Goal: Task Accomplishment & Management: Use online tool/utility

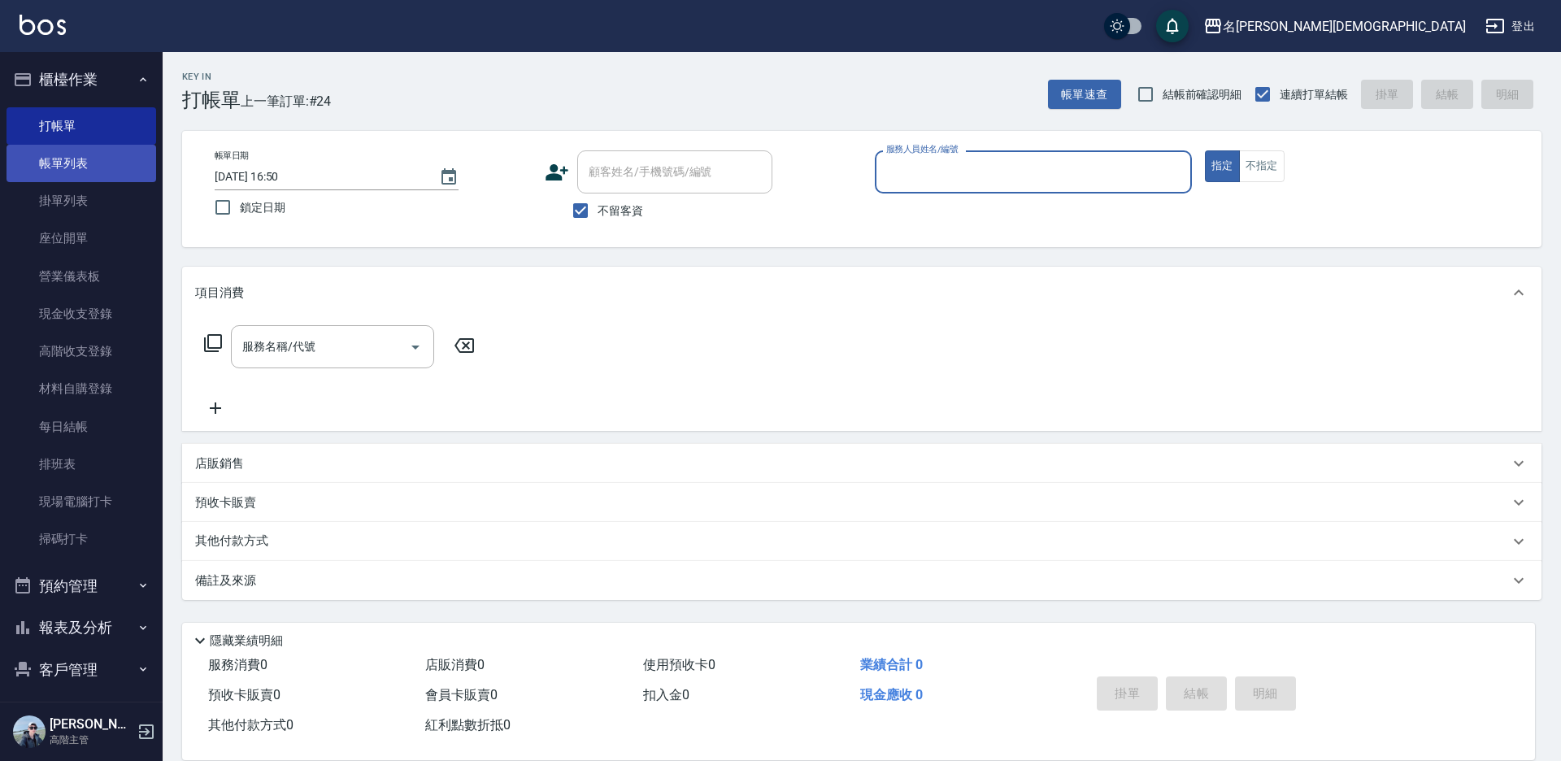
click at [79, 178] on link "帳單列表" at bounding box center [82, 163] width 150 height 37
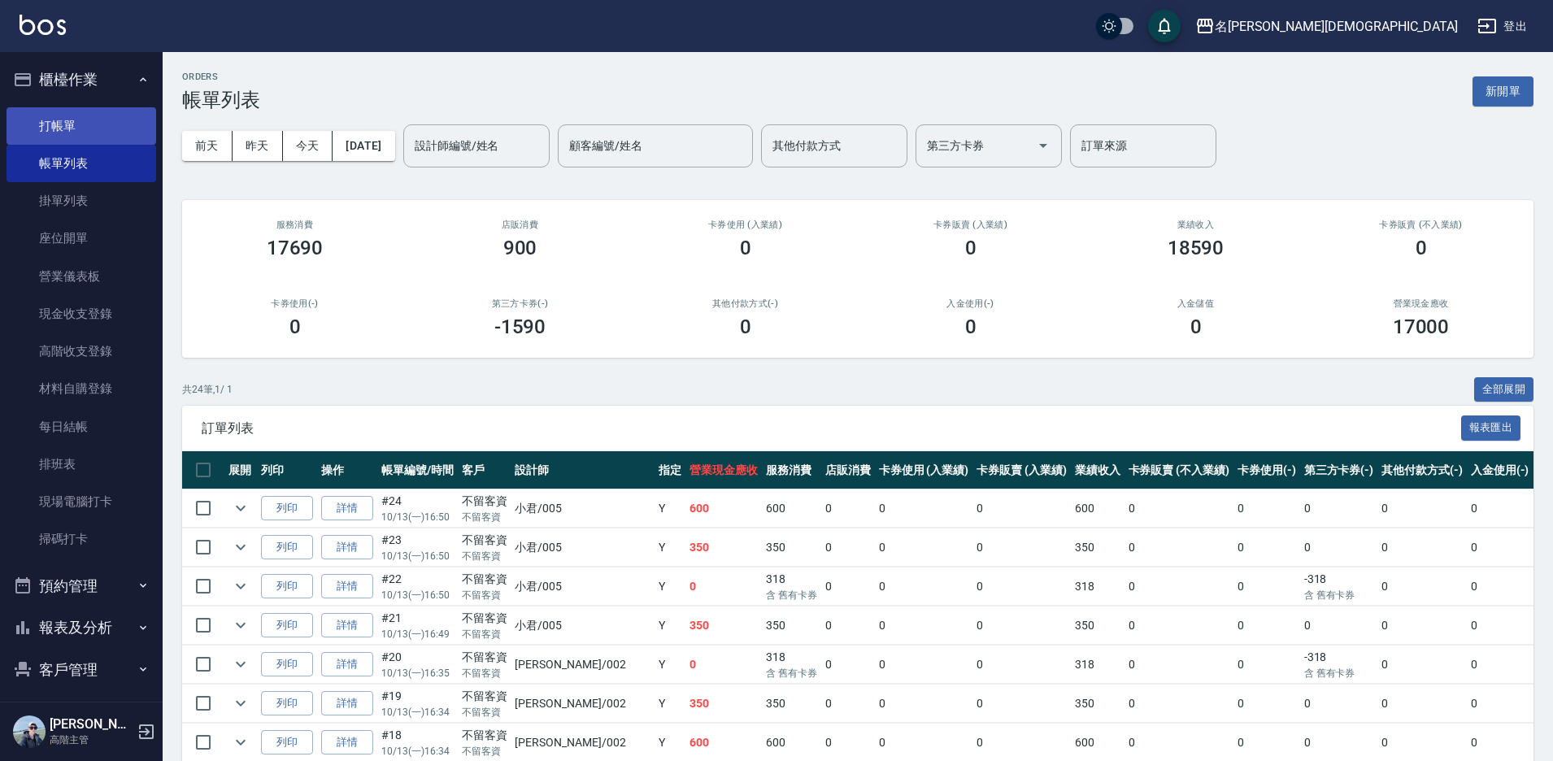
click at [60, 124] on link "打帳單" at bounding box center [82, 125] width 150 height 37
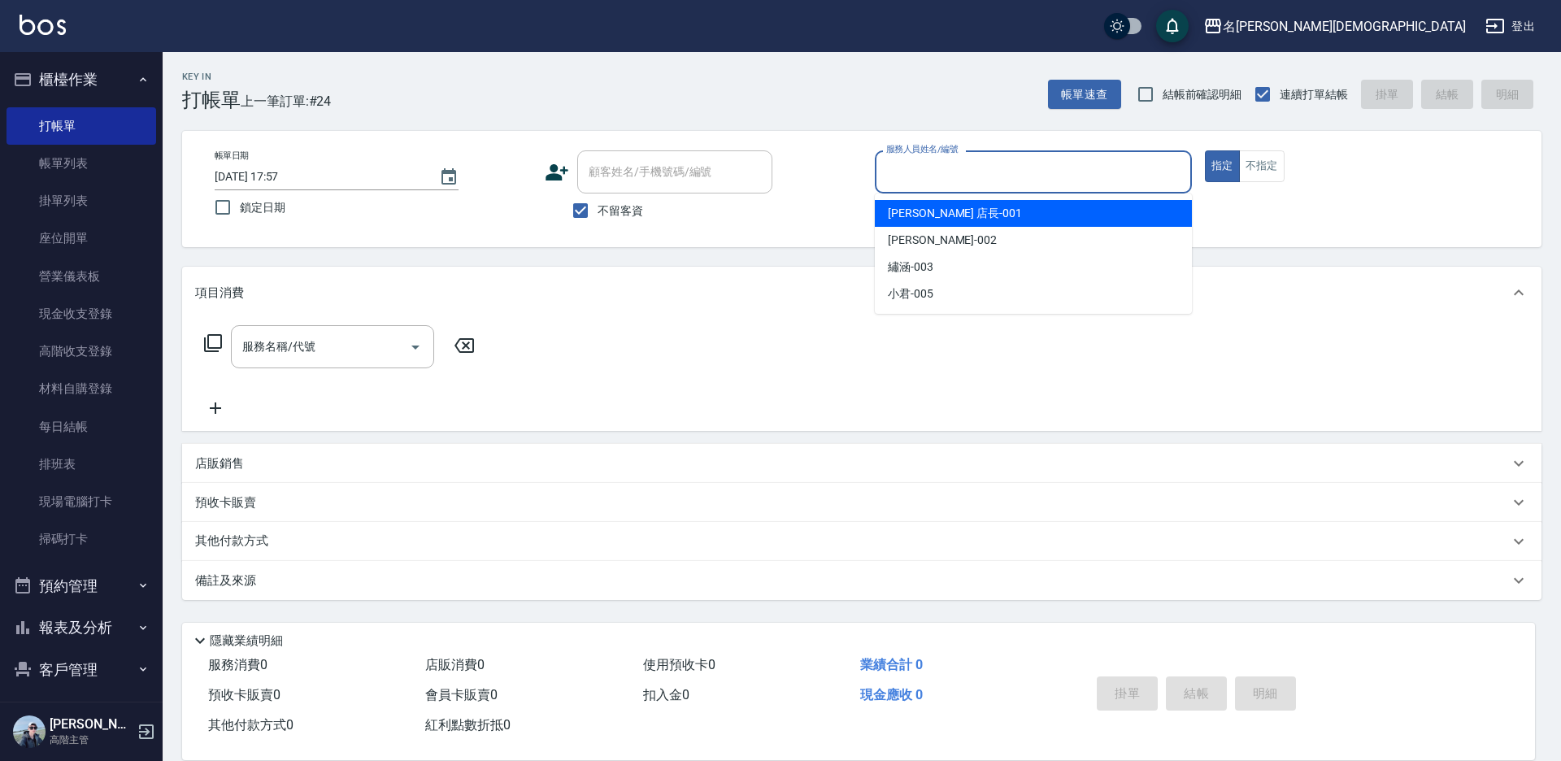
drag, startPoint x: 1032, startPoint y: 177, endPoint x: 1020, endPoint y: 201, distance: 26.2
click at [1032, 176] on input "服務人員姓名/編號" at bounding box center [1033, 172] width 302 height 28
click at [959, 225] on div "[PERSON_NAME] 店長 -001" at bounding box center [1033, 213] width 317 height 27
type input "[PERSON_NAME] 店長-001"
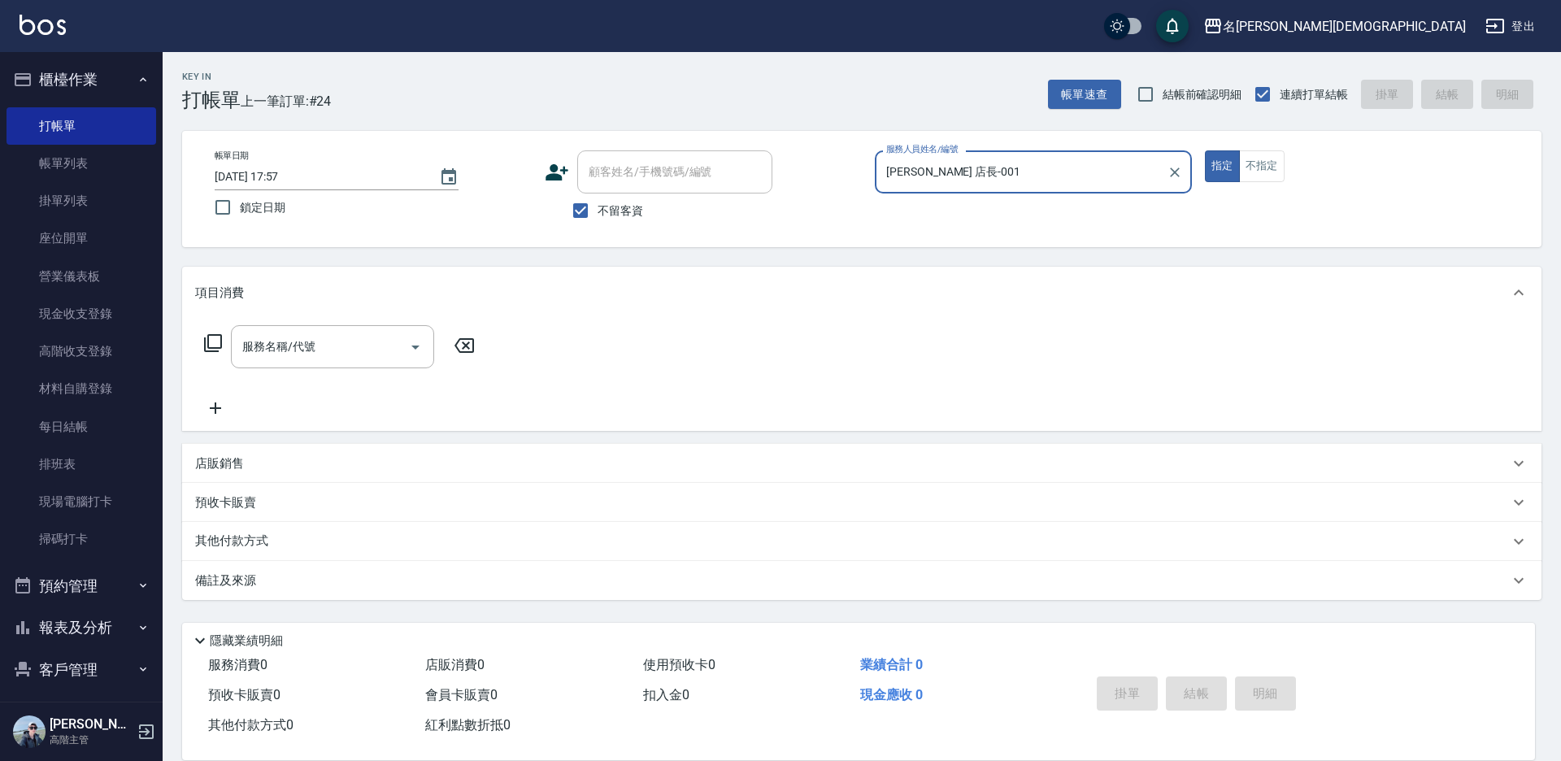
click at [210, 343] on icon at bounding box center [213, 343] width 20 height 20
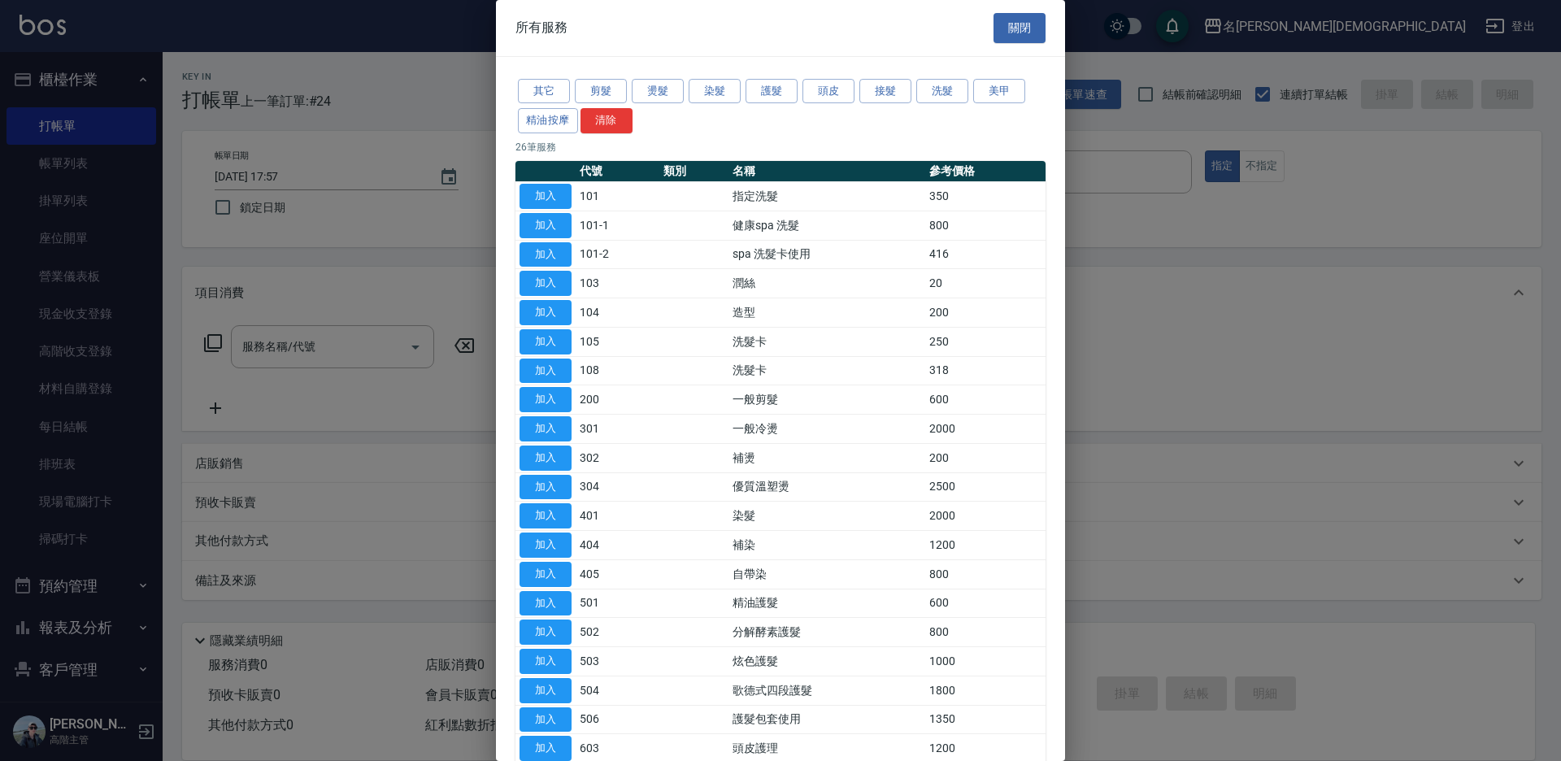
click at [534, 196] on button "加入" at bounding box center [546, 196] width 52 height 25
type input "指定洗髮(101)"
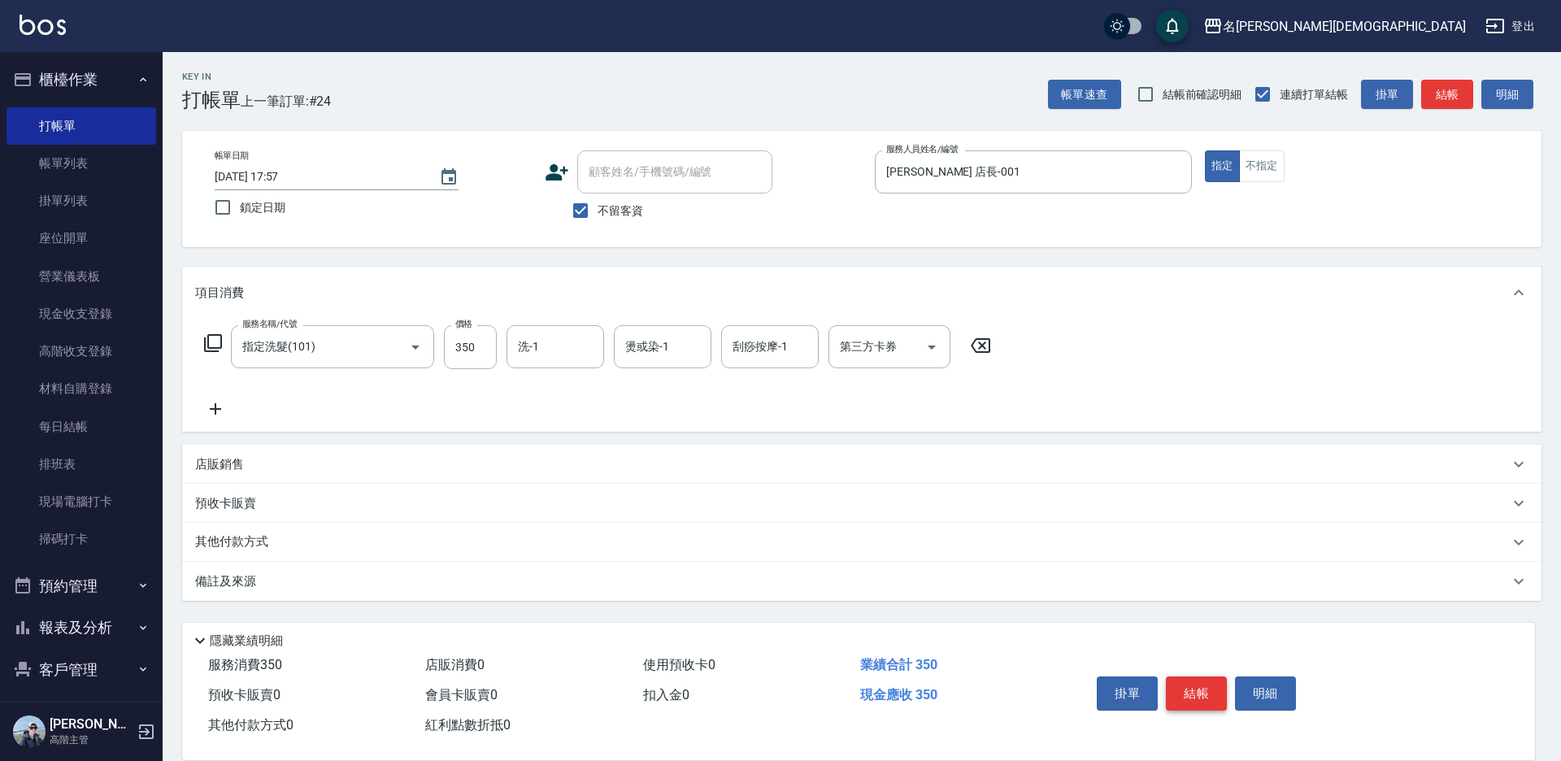
click at [1219, 690] on button "結帳" at bounding box center [1196, 693] width 61 height 34
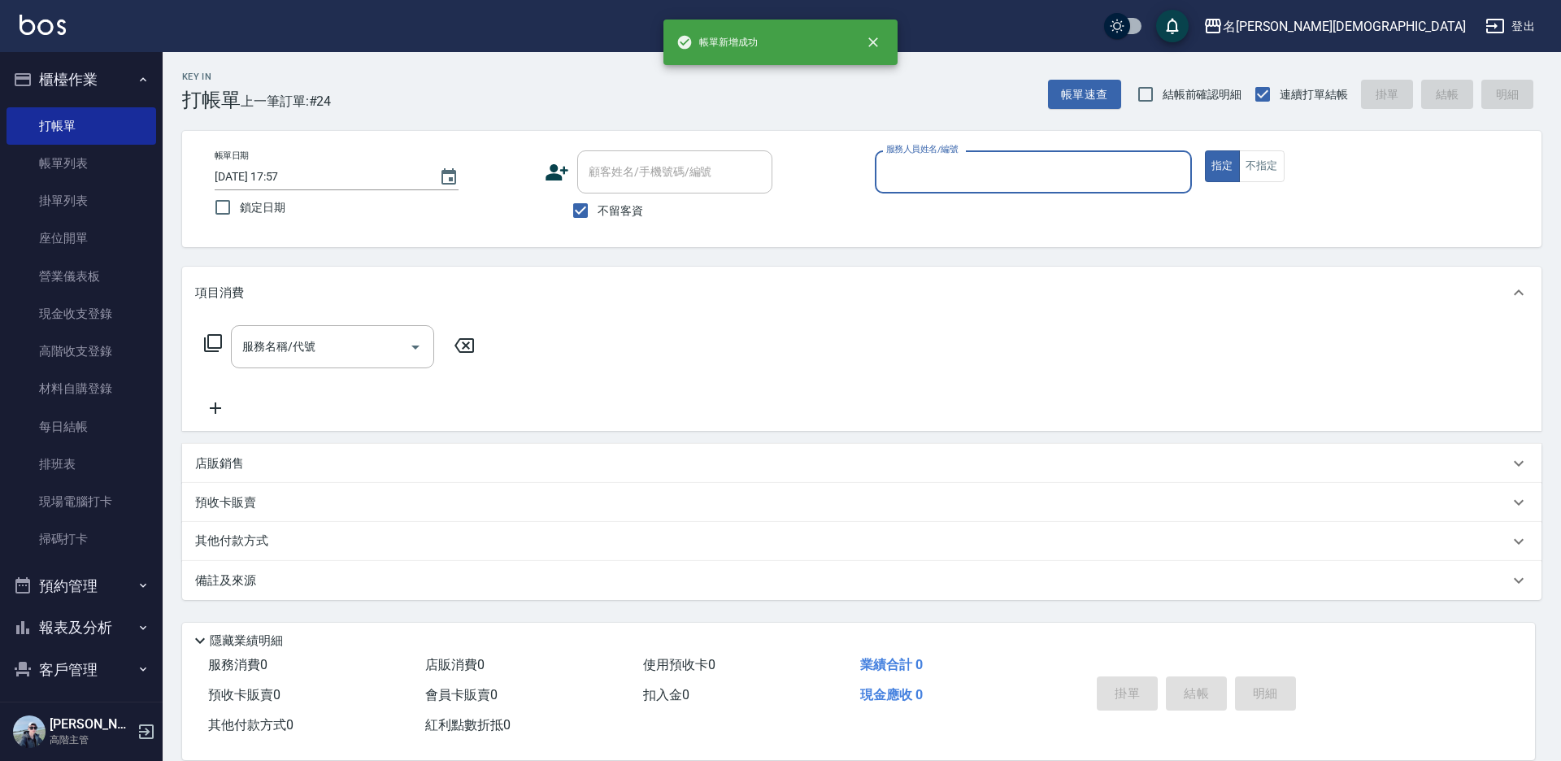
drag, startPoint x: 922, startPoint y: 163, endPoint x: 924, endPoint y: 173, distance: 9.9
click at [922, 166] on input "服務人員姓名/編號" at bounding box center [1033, 172] width 302 height 28
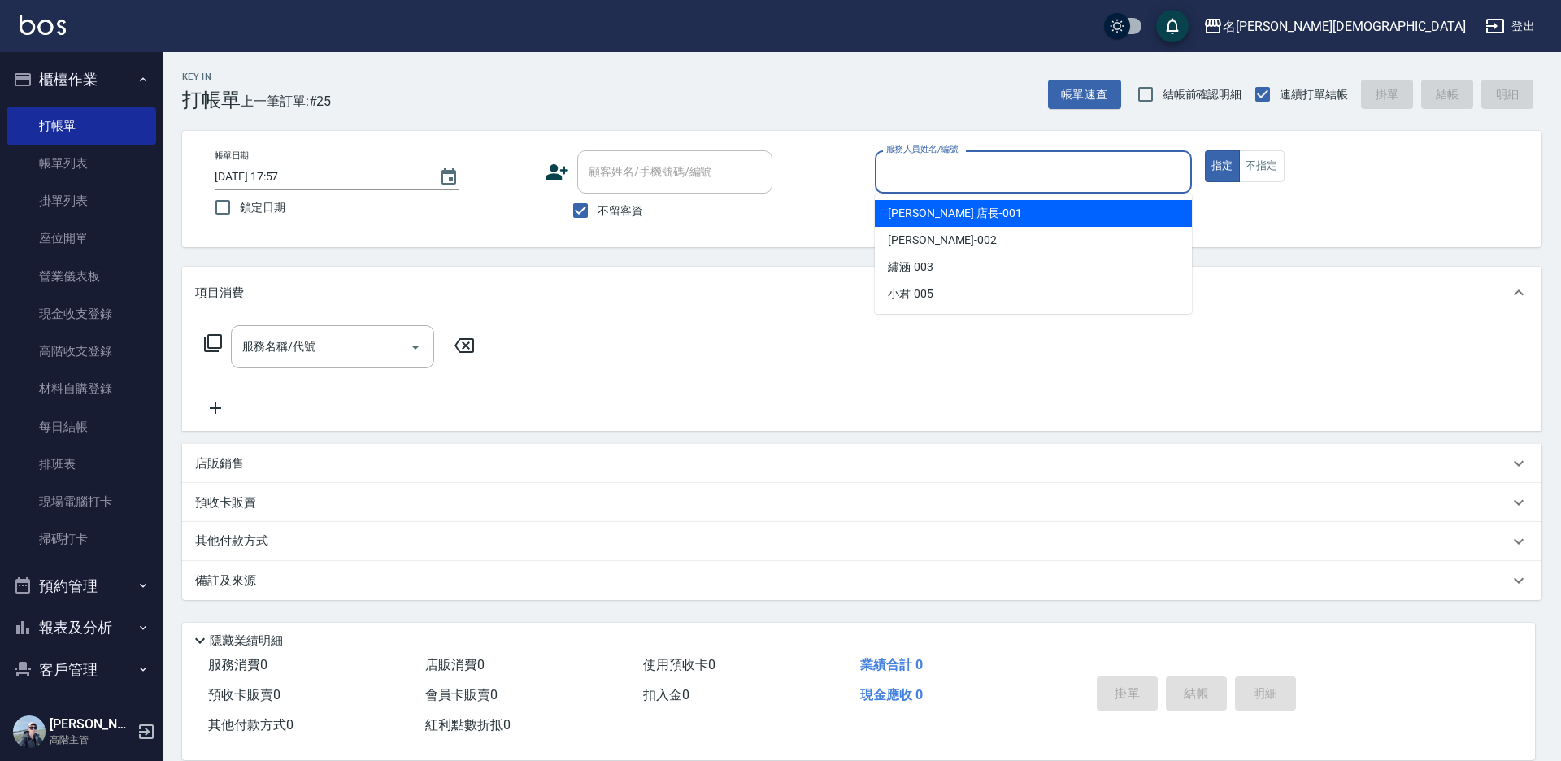
drag, startPoint x: 917, startPoint y: 216, endPoint x: 882, endPoint y: 218, distance: 35.0
click at [915, 216] on span "[PERSON_NAME] 店長 -001" at bounding box center [955, 213] width 134 height 17
type input "[PERSON_NAME] 店長-001"
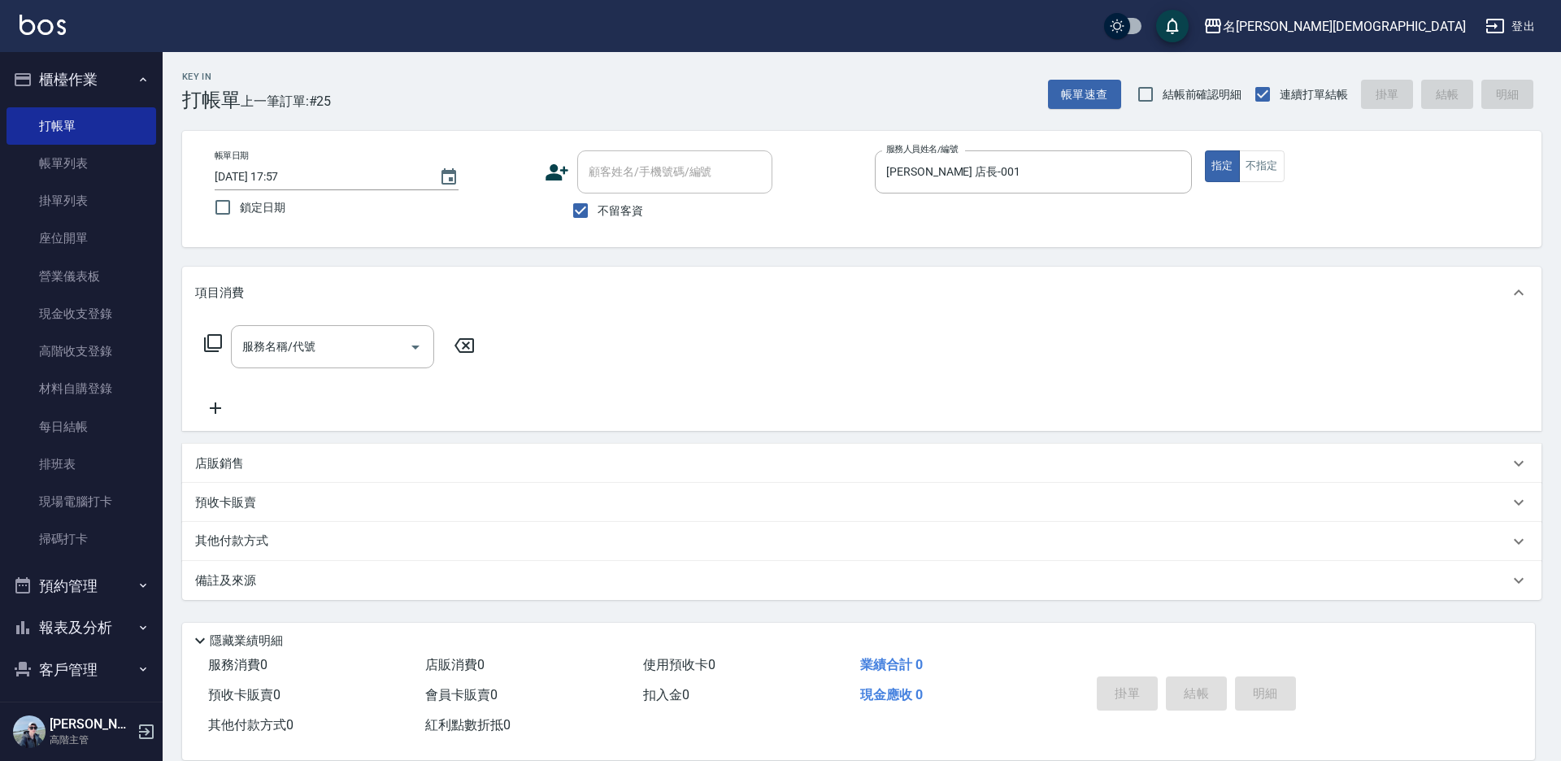
click at [212, 344] on icon at bounding box center [213, 343] width 20 height 20
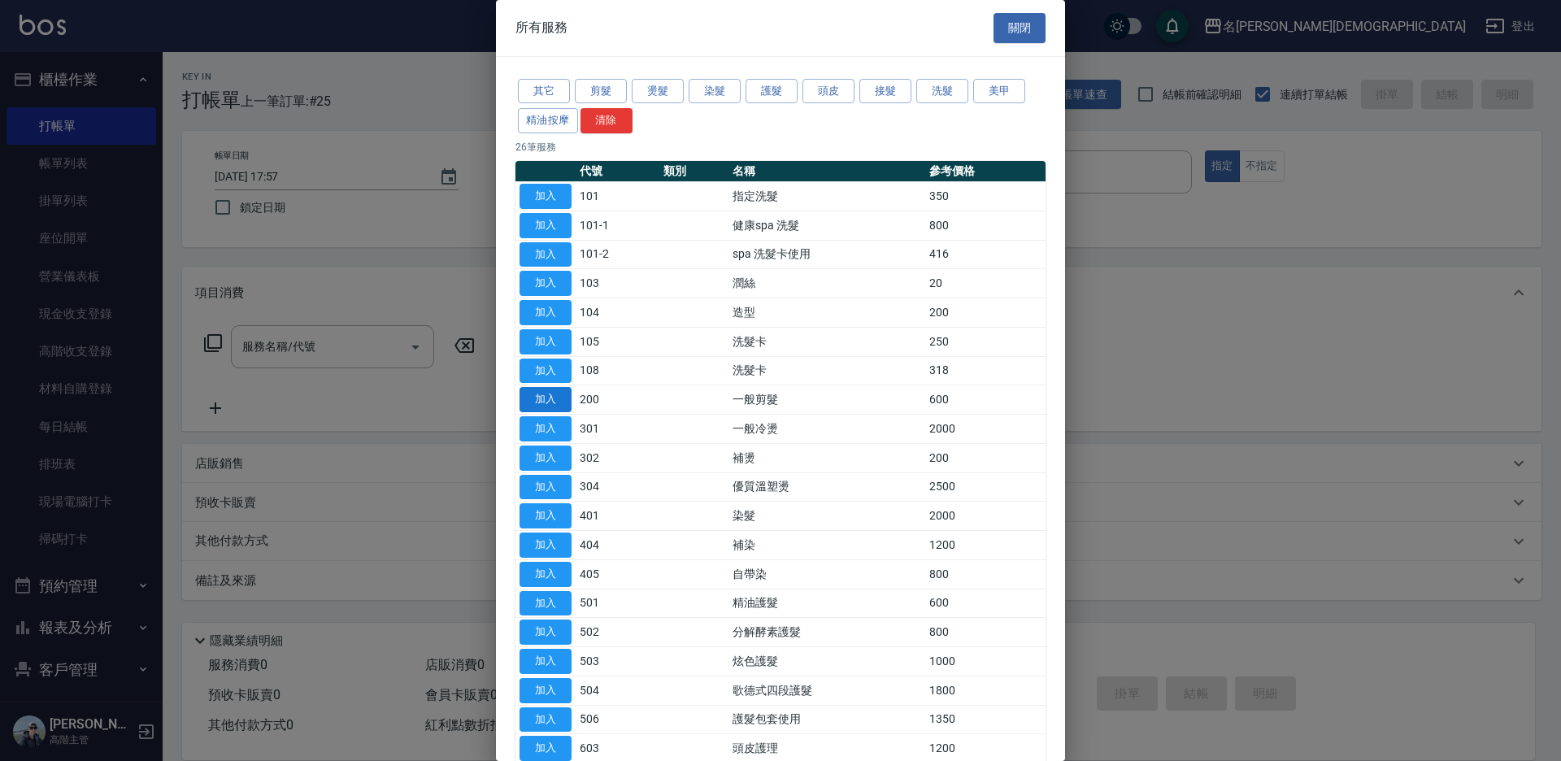
click at [562, 401] on button "加入" at bounding box center [546, 399] width 52 height 25
type input "一般剪髮(200)"
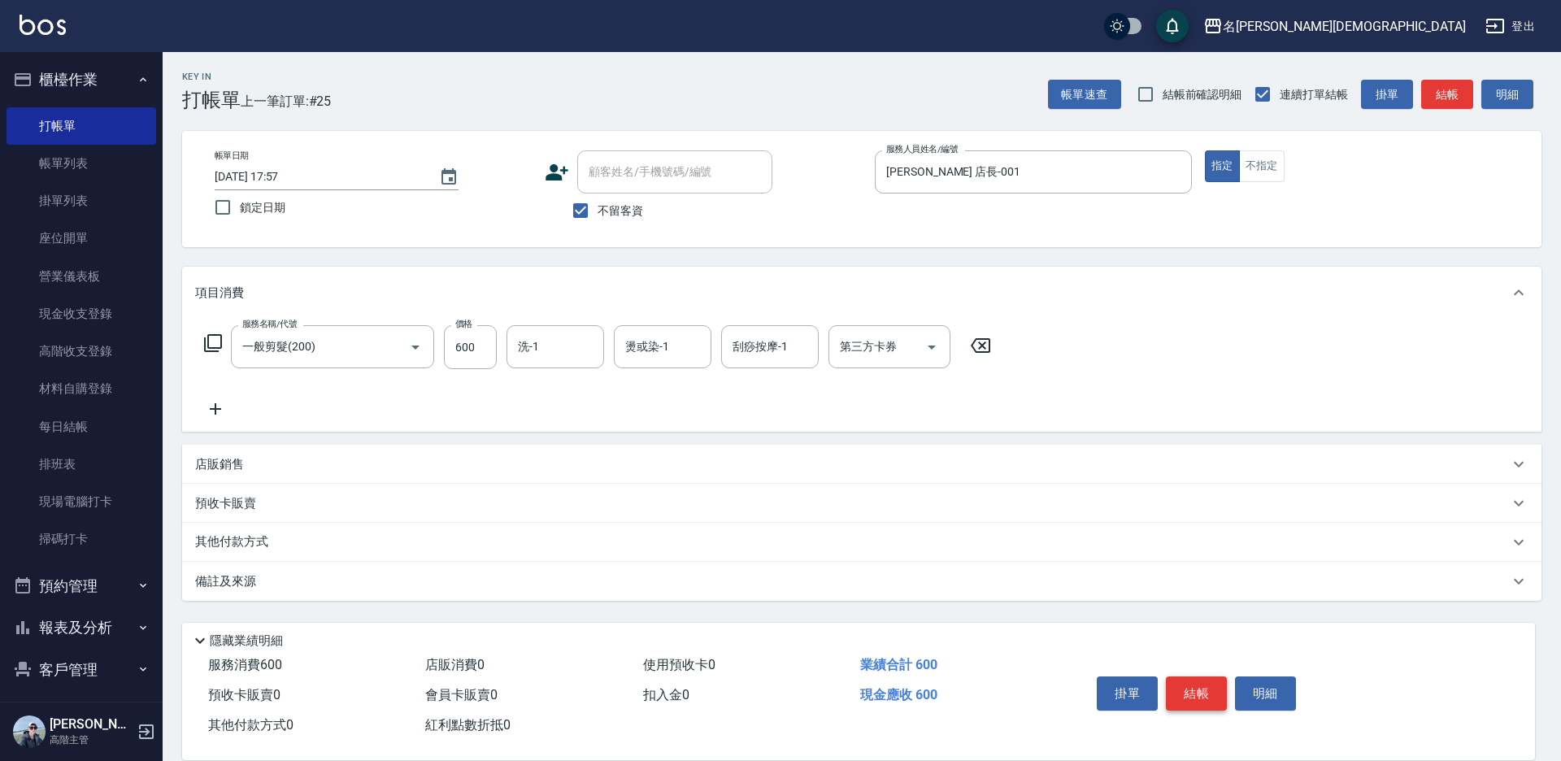
click at [1173, 693] on button "結帳" at bounding box center [1196, 693] width 61 height 34
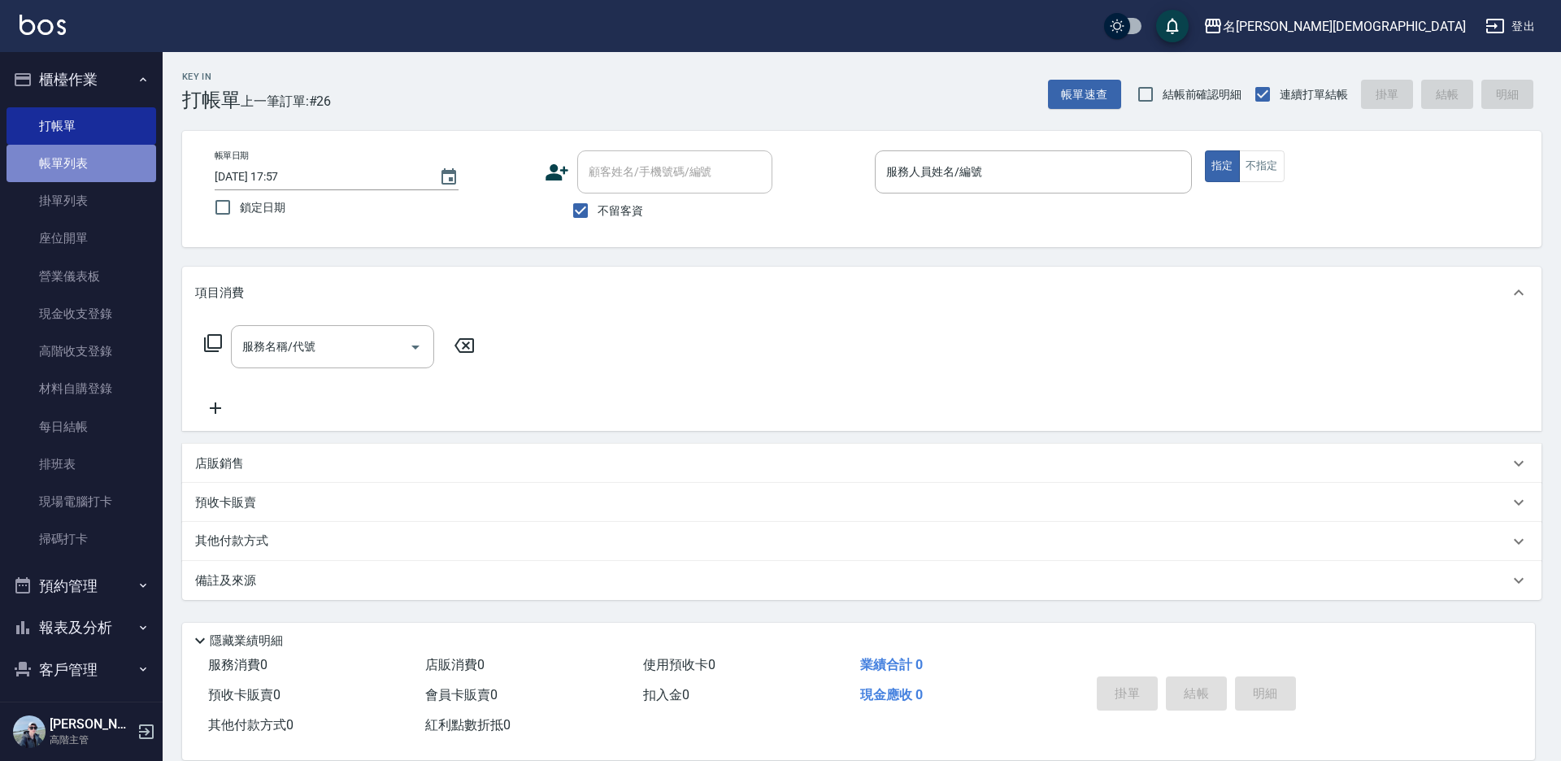
click at [94, 175] on link "帳單列表" at bounding box center [82, 163] width 150 height 37
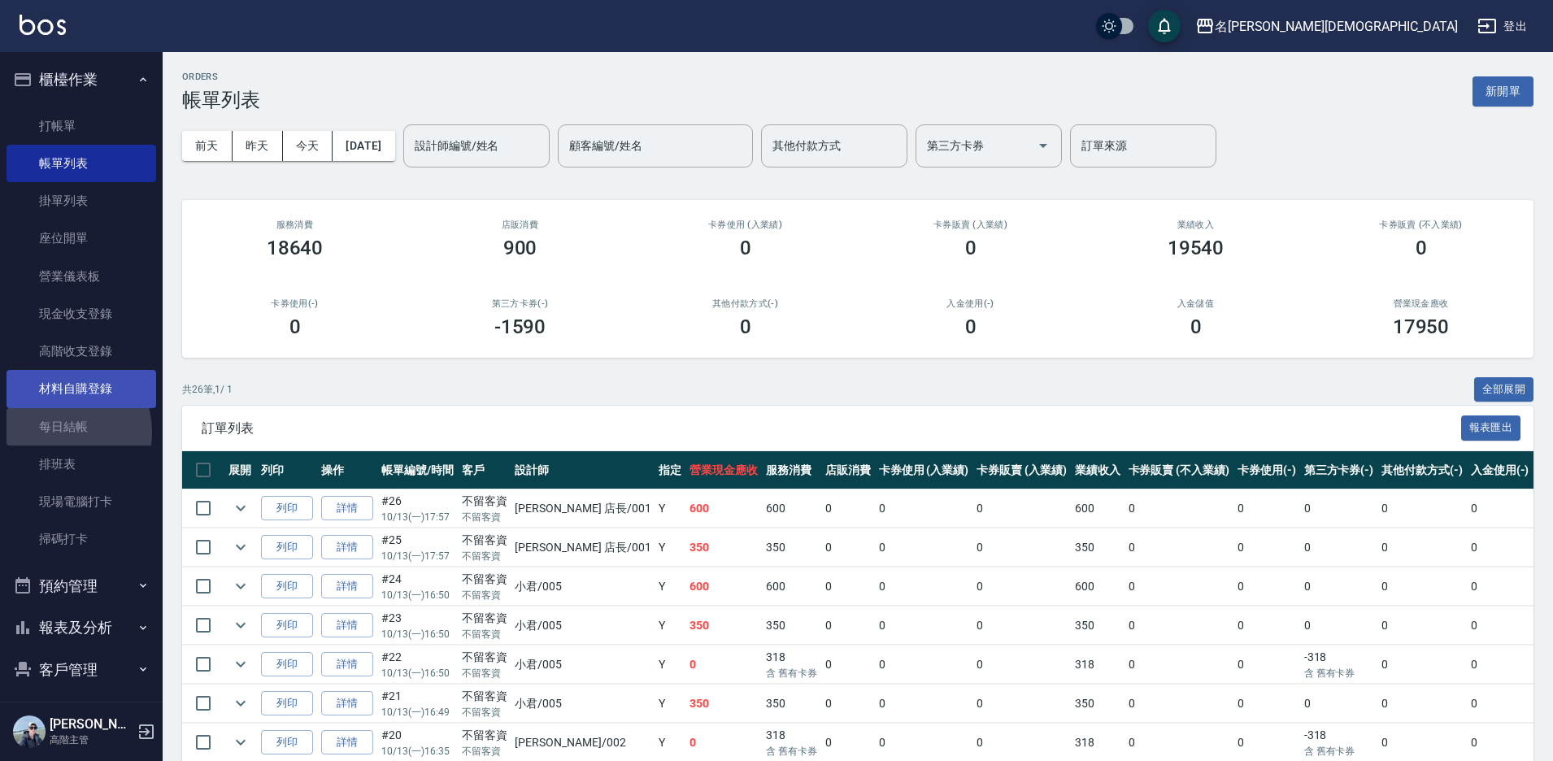
drag, startPoint x: 60, startPoint y: 432, endPoint x: 57, endPoint y: 399, distance: 32.7
click at [61, 430] on link "每日結帳" at bounding box center [82, 426] width 150 height 37
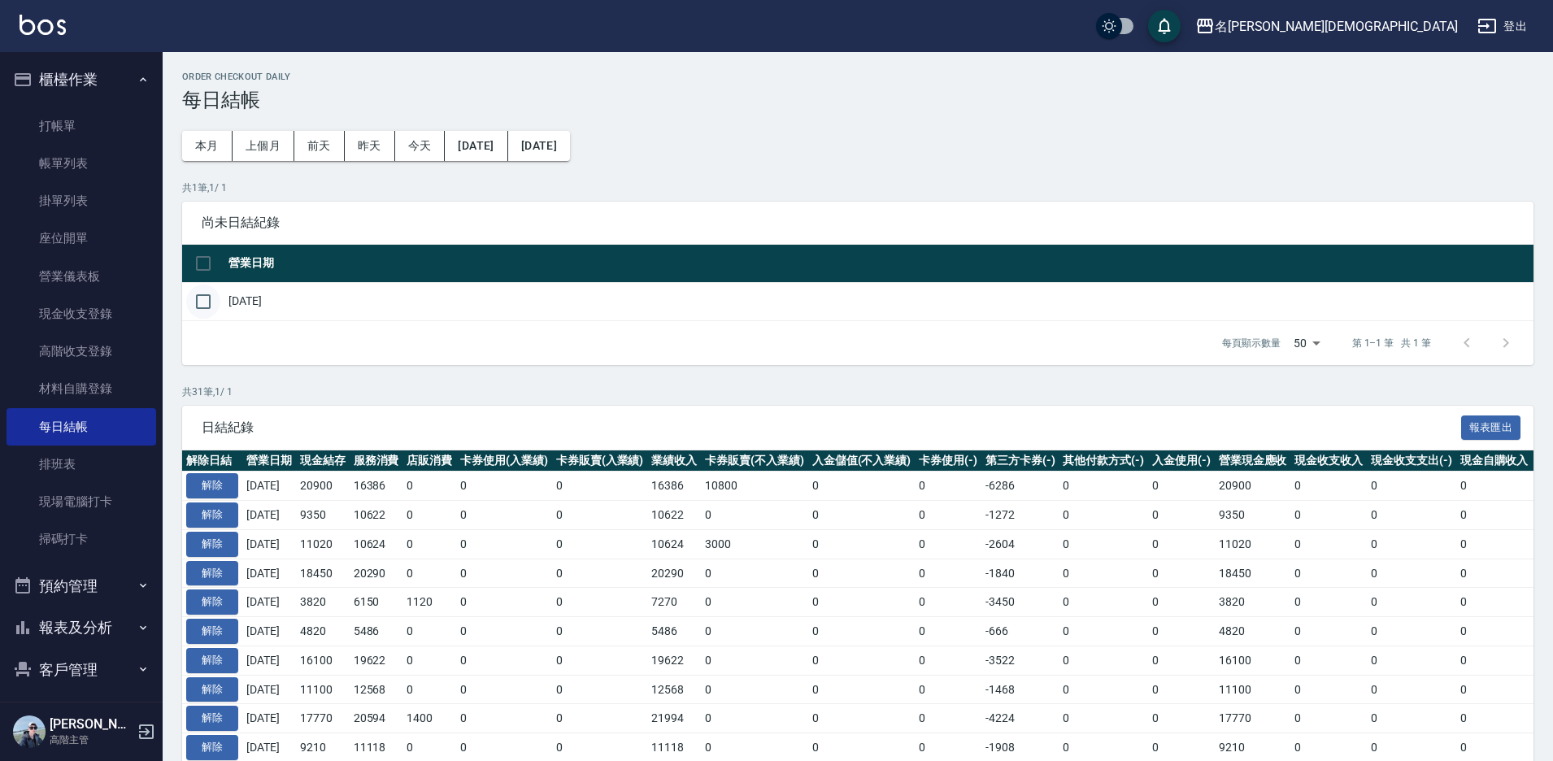
click at [196, 306] on input "checkbox" at bounding box center [203, 302] width 34 height 34
checkbox input "true"
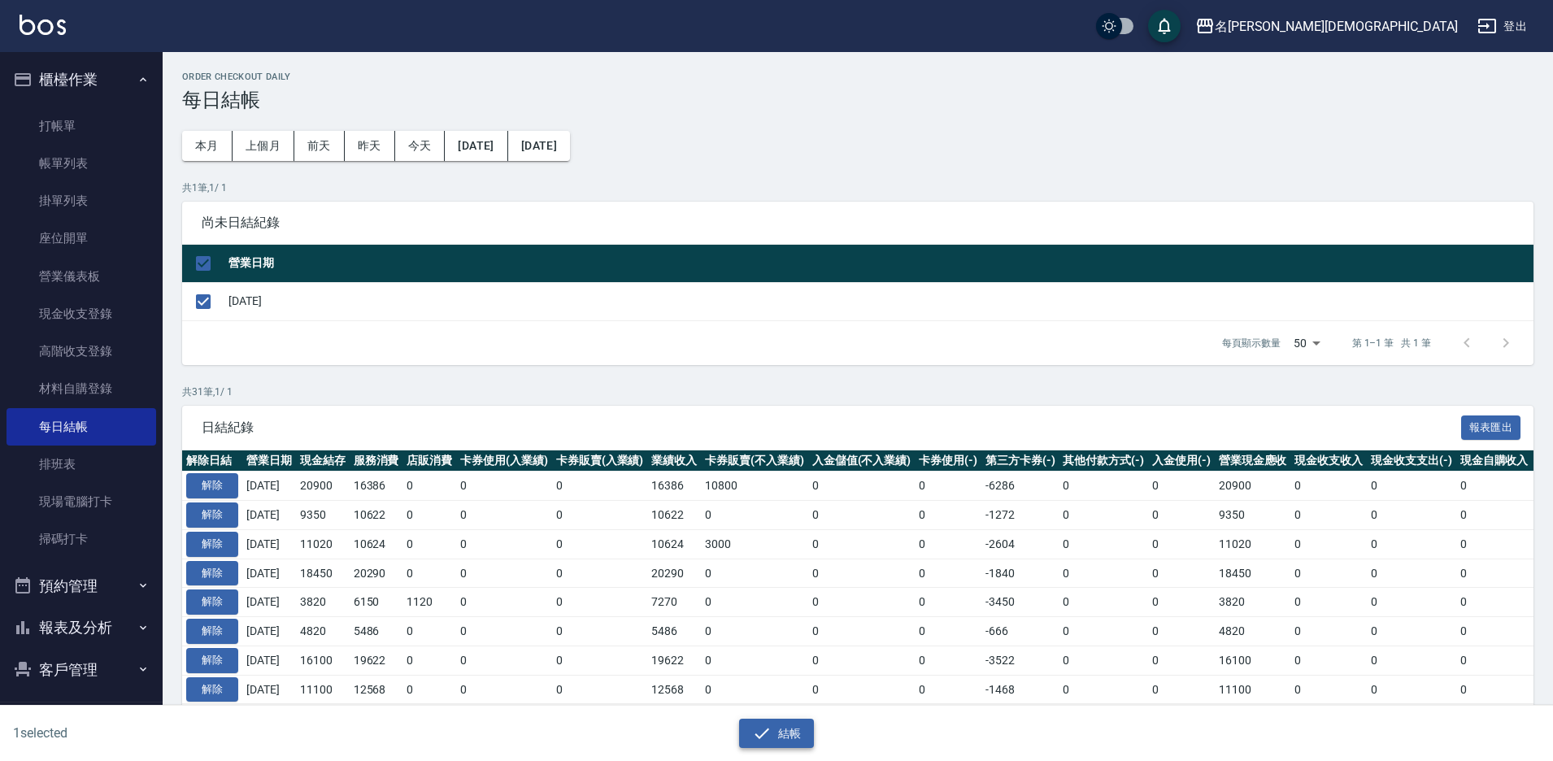
click at [793, 735] on button "結帳" at bounding box center [777, 734] width 76 height 30
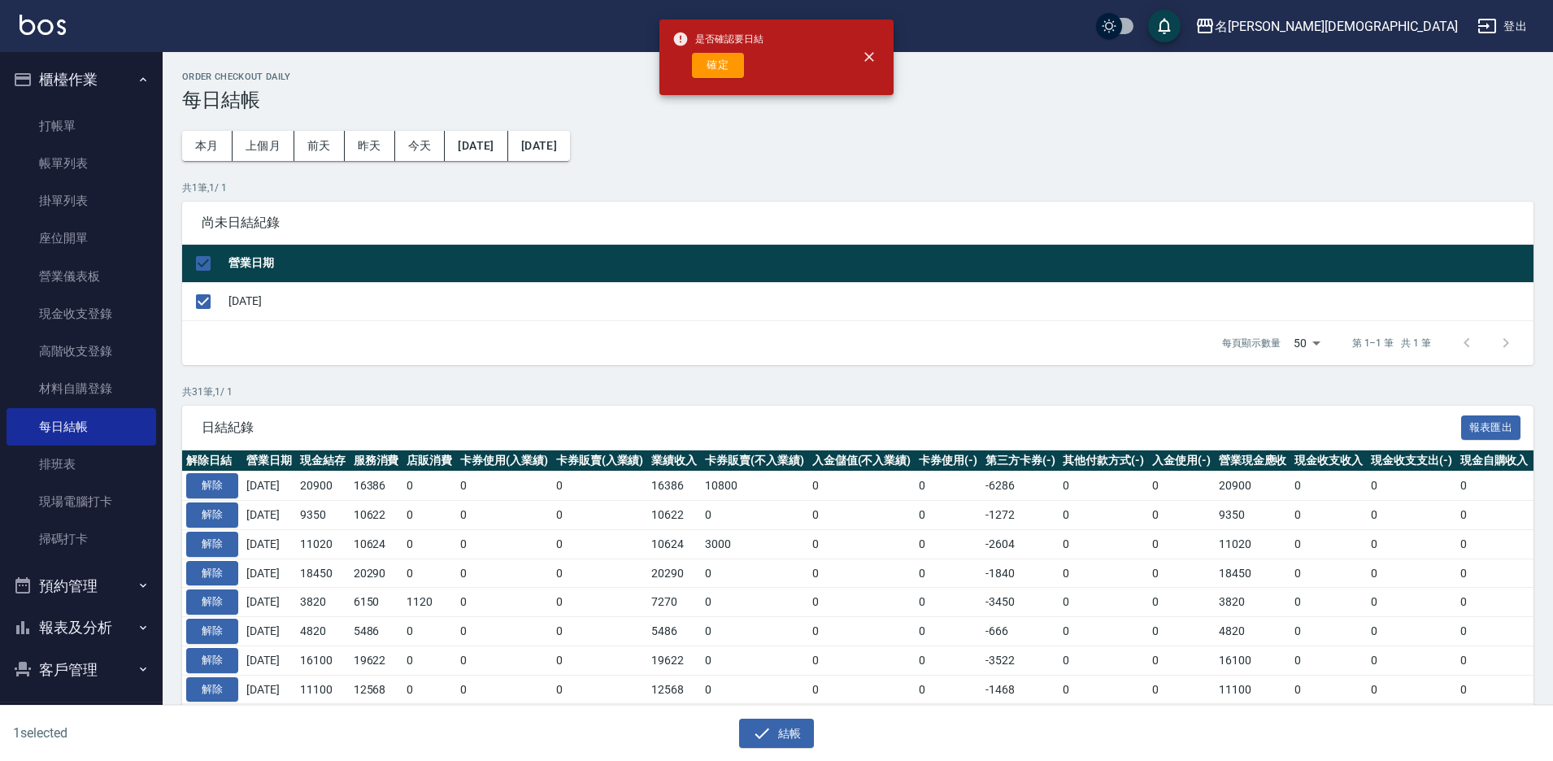
click at [726, 50] on div "是否確認要日結 確定" at bounding box center [717, 57] width 91 height 66
click at [720, 76] on button "確定" at bounding box center [718, 65] width 52 height 25
checkbox input "false"
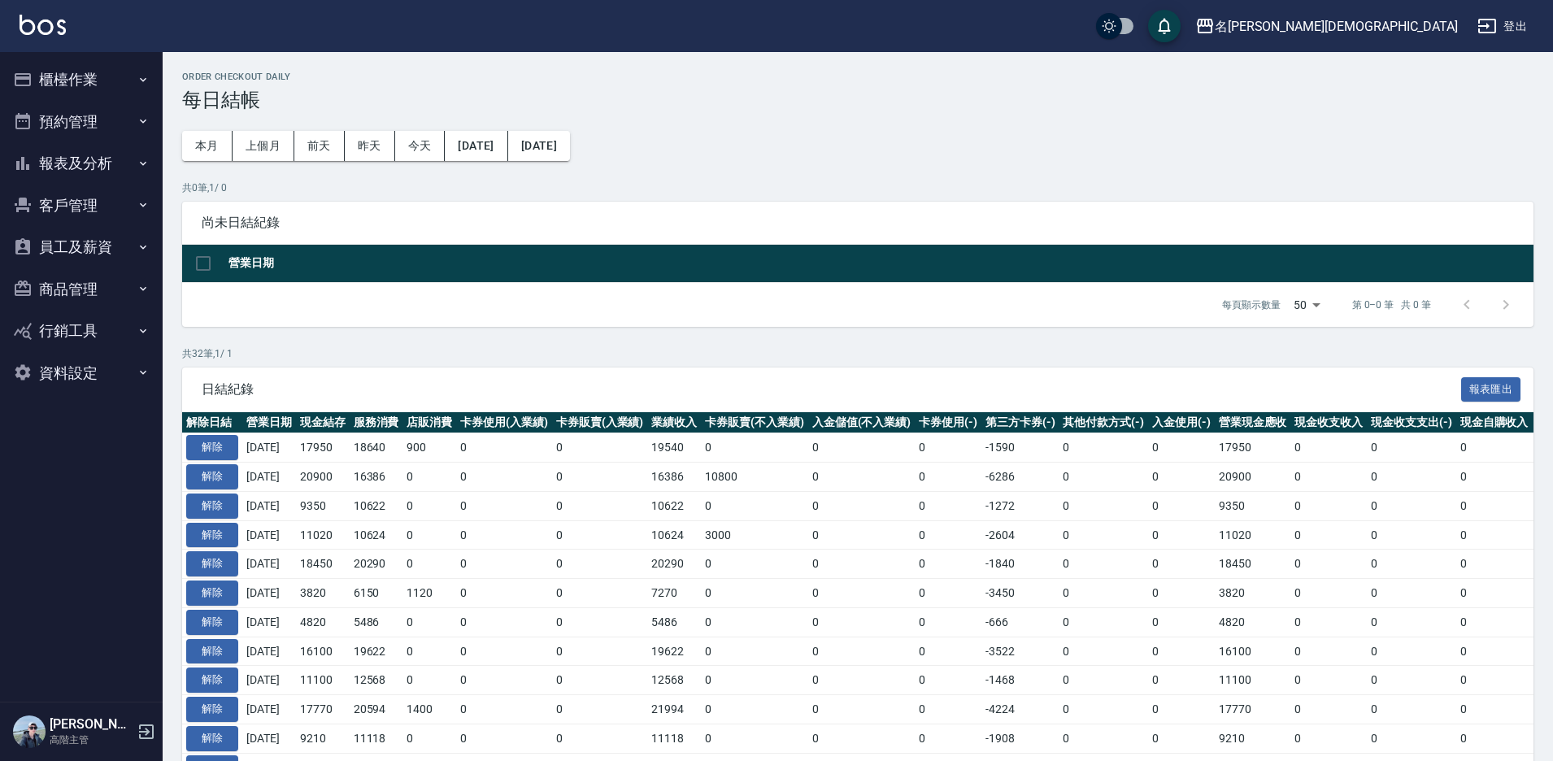
click at [119, 164] on button "報表及分析" at bounding box center [82, 163] width 150 height 42
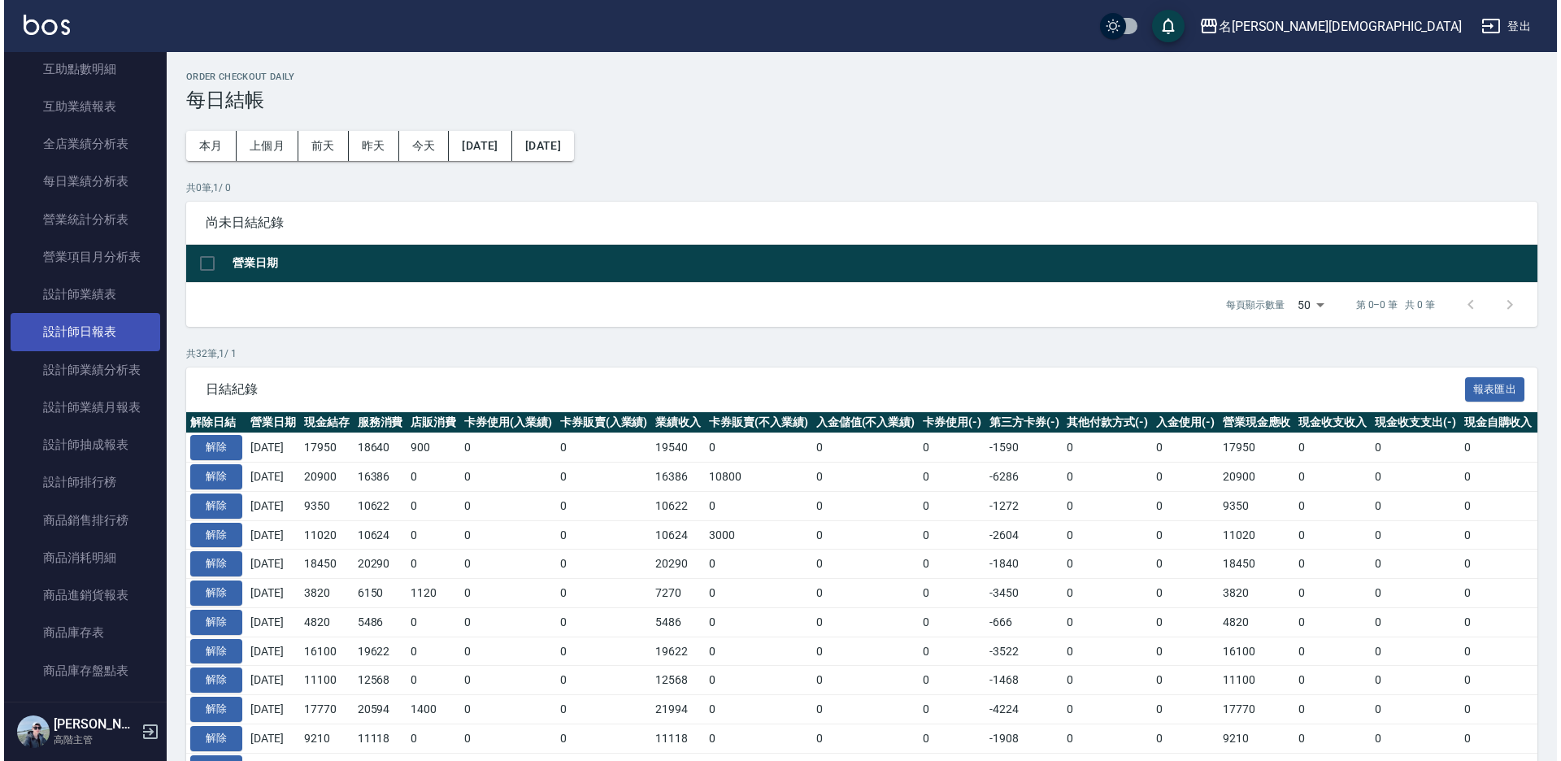
scroll to position [488, 0]
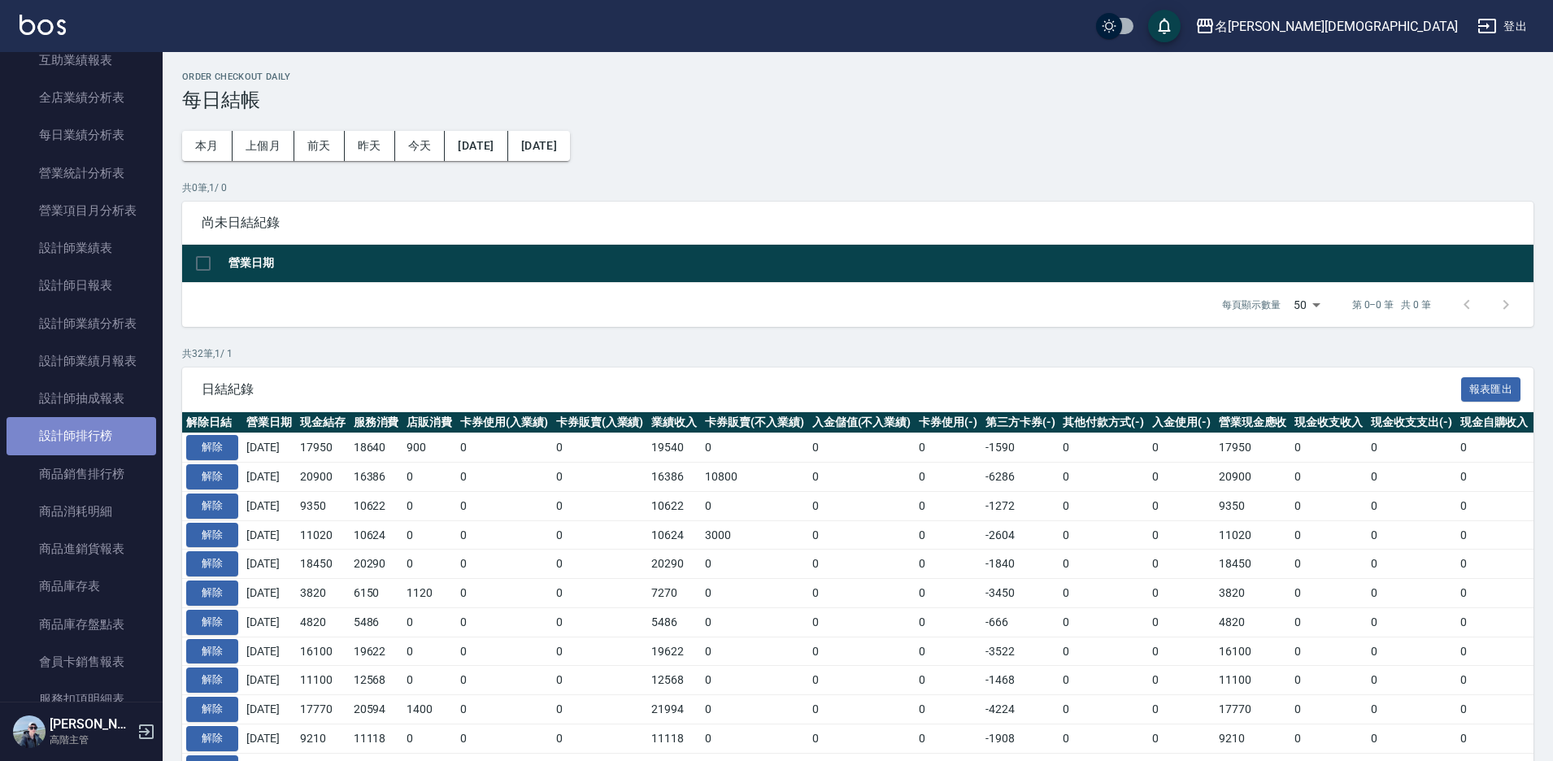
click at [110, 435] on link "設計師排行榜" at bounding box center [82, 435] width 150 height 37
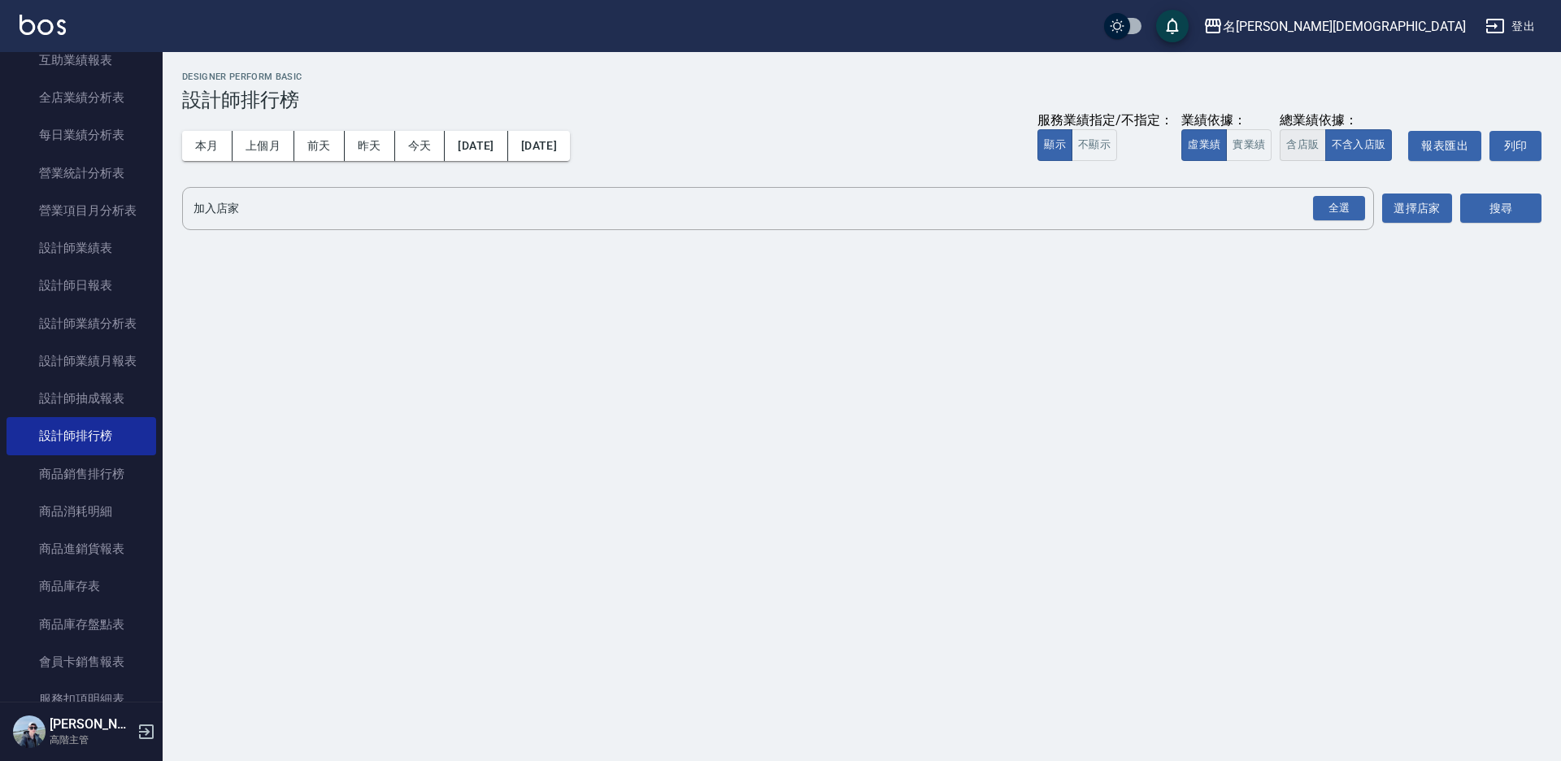
click at [1311, 155] on button "含店販" at bounding box center [1303, 145] width 46 height 32
drag, startPoint x: 1350, startPoint y: 202, endPoint x: 1377, endPoint y: 203, distance: 26.8
click at [1350, 203] on div "全選" at bounding box center [1339, 208] width 52 height 25
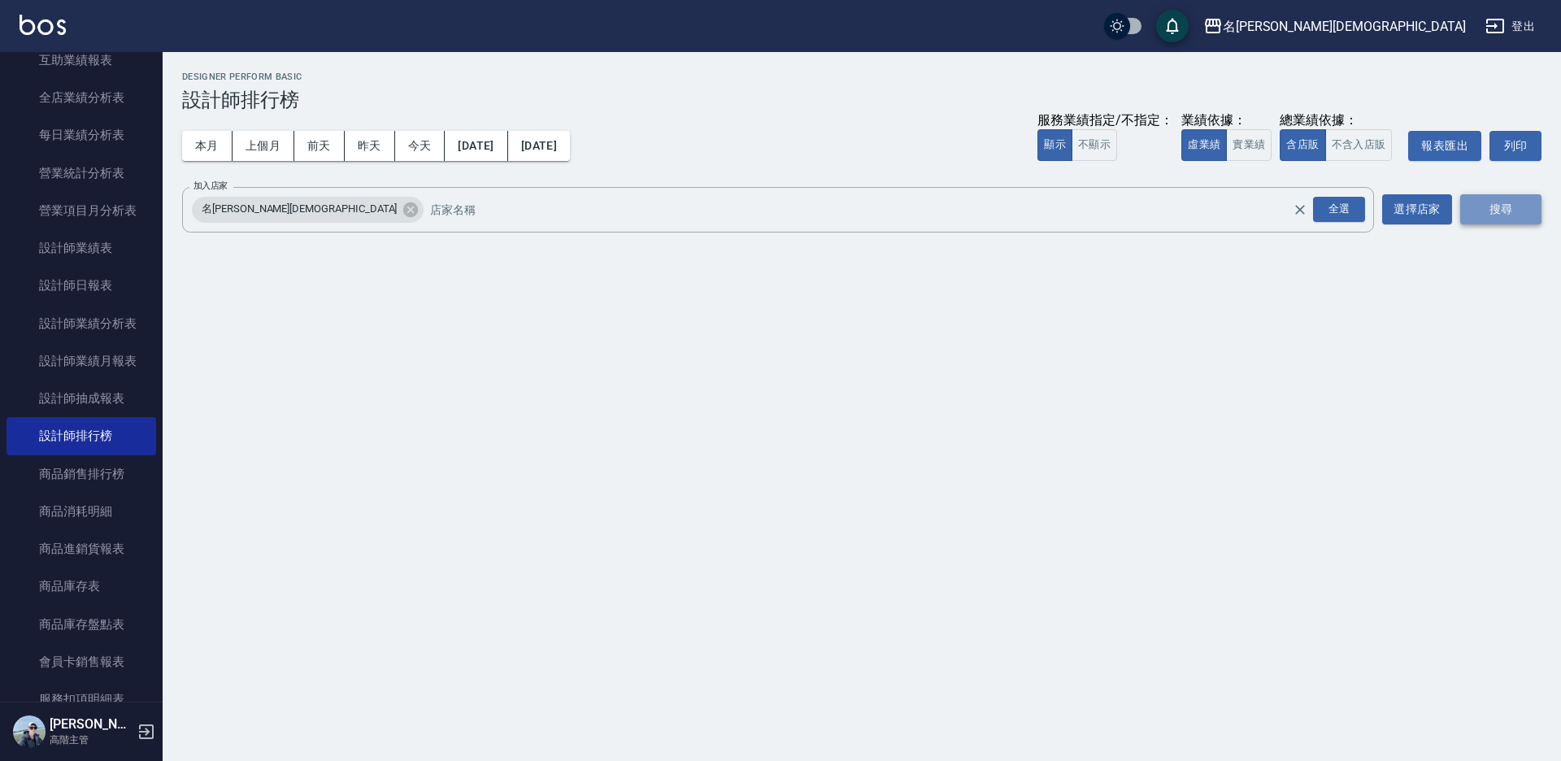
click at [1475, 210] on button "搜尋" at bounding box center [1500, 209] width 81 height 30
